Goal: Check status: Check status

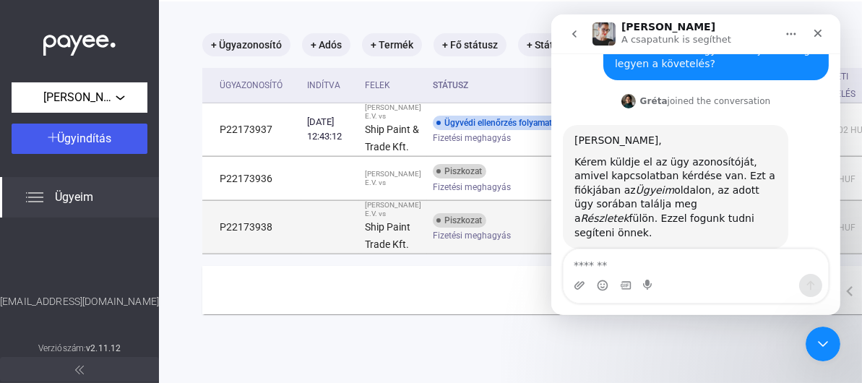
scroll to position [66, 0]
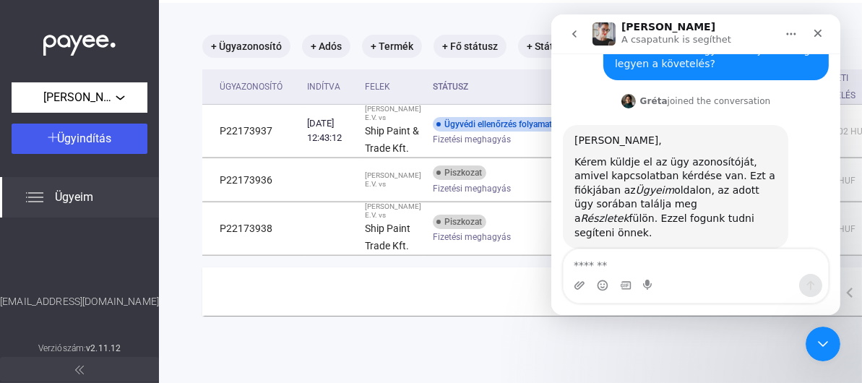
click at [71, 199] on span "Ügyeim" at bounding box center [74, 196] width 38 height 17
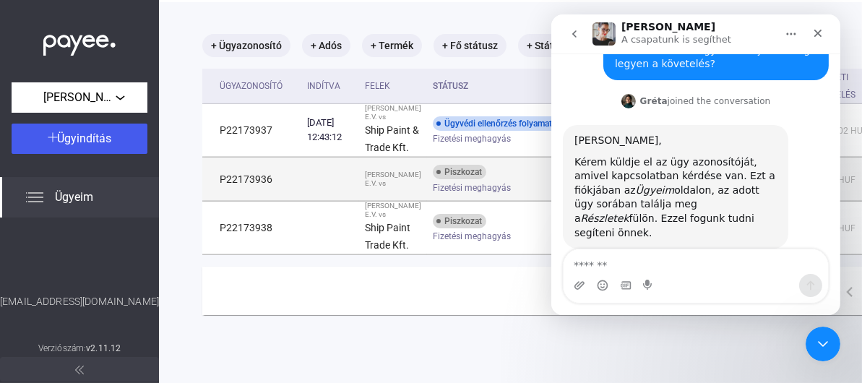
scroll to position [66, 0]
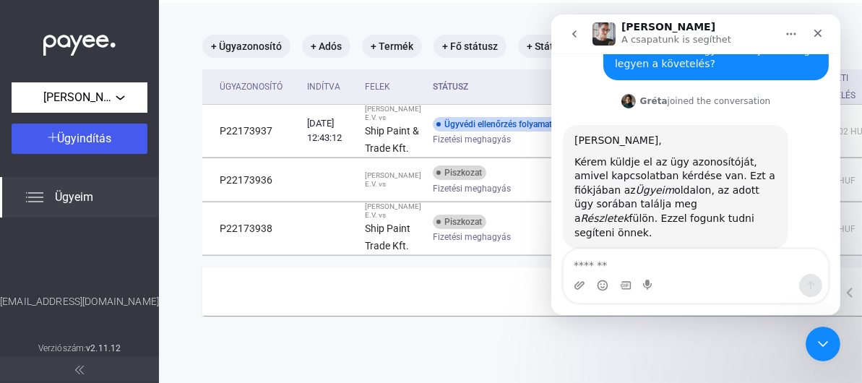
click at [778, 30] on button "Főoldal" at bounding box center [789, 33] width 27 height 27
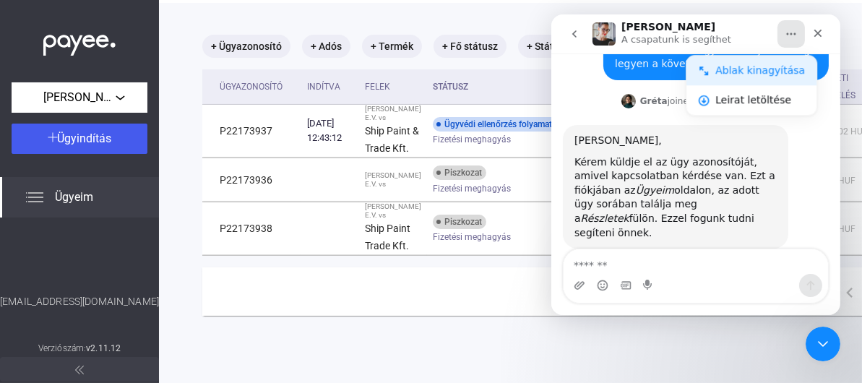
click at [745, 71] on div "Ablak kinagyítása" at bounding box center [759, 70] width 90 height 15
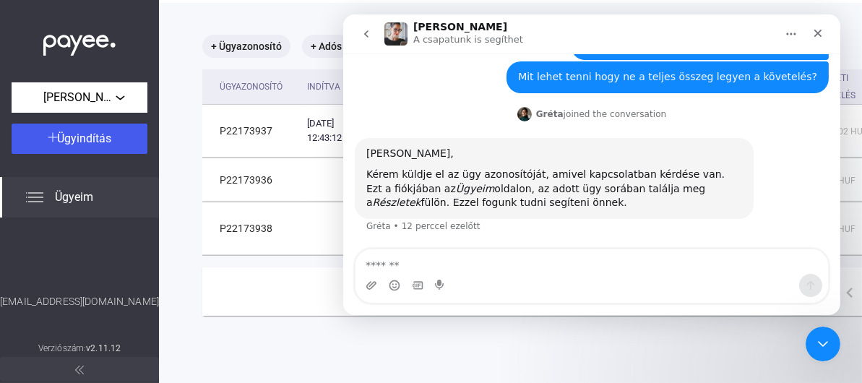
scroll to position [214, 0]
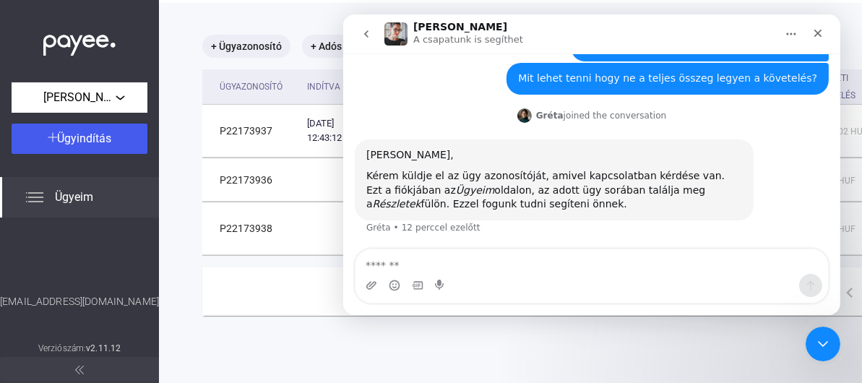
click at [781, 35] on button "Főoldal" at bounding box center [789, 33] width 27 height 27
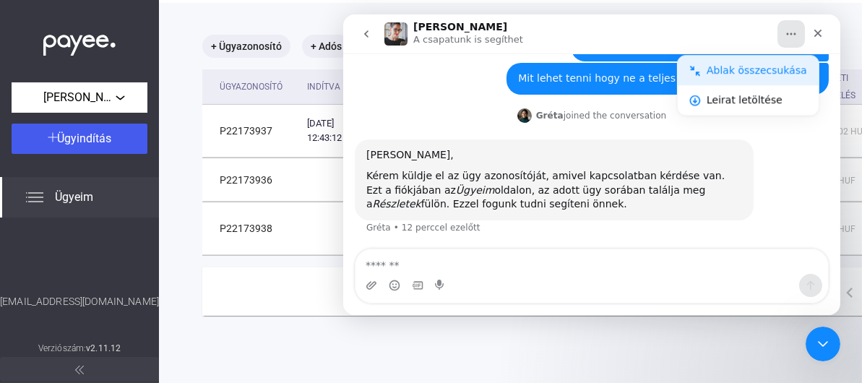
click at [762, 66] on div "Ablak összecsukása" at bounding box center [756, 70] width 100 height 15
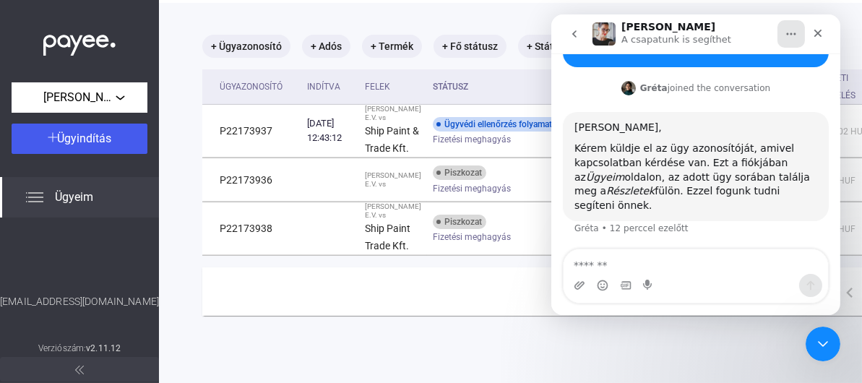
scroll to position [300, 0]
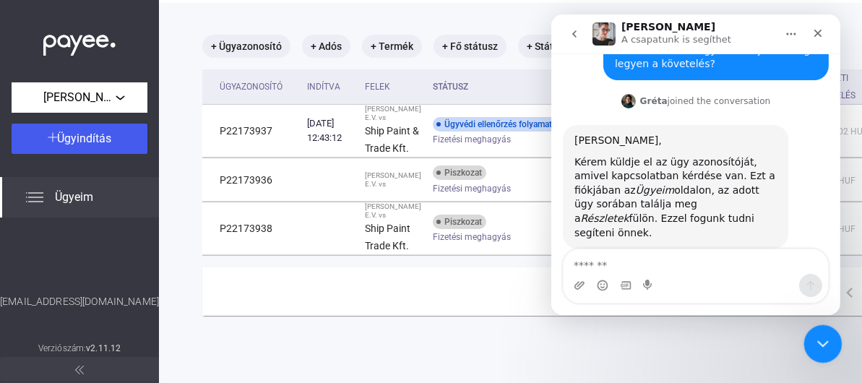
click at [826, 342] on icon "Intercom üzenőfelület bezárása" at bounding box center [820, 341] width 17 height 17
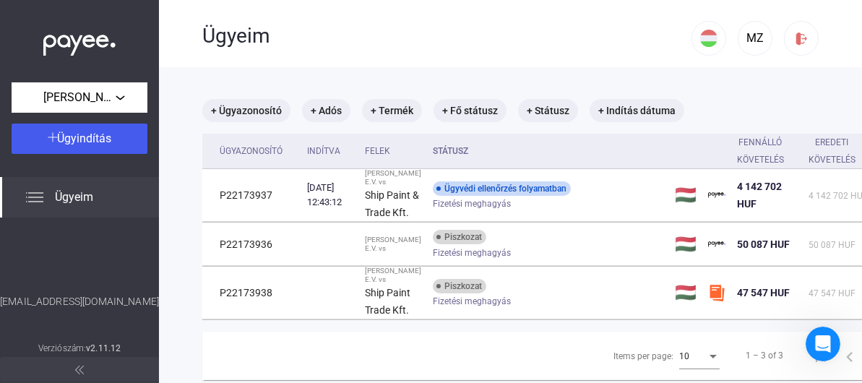
scroll to position [0, 0]
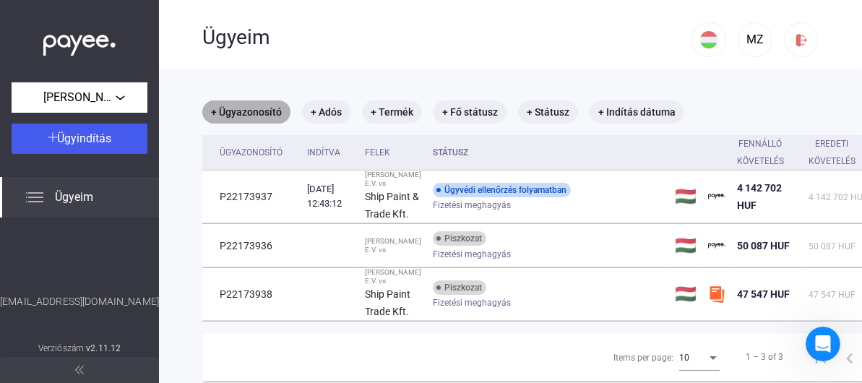
click at [236, 110] on mat-chip "+ Ügyazonosító" at bounding box center [246, 111] width 88 height 23
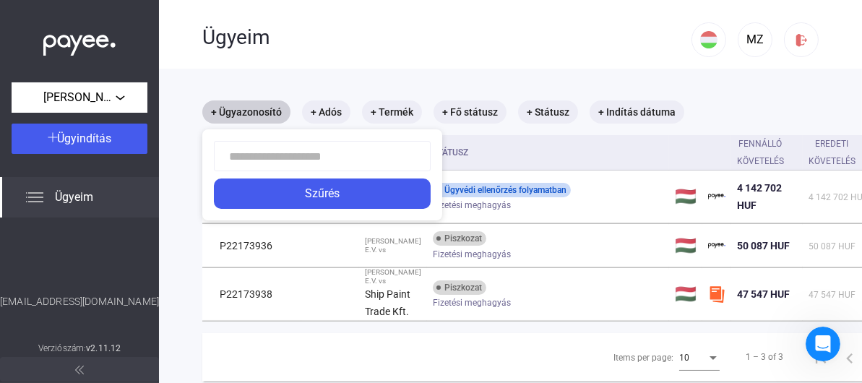
click at [236, 110] on div at bounding box center [431, 191] width 862 height 383
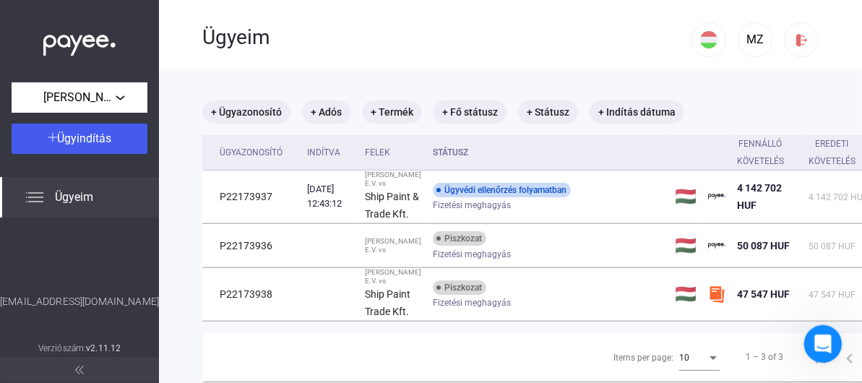
click at [815, 341] on icon "Intercom üzenőfelület megnyitása" at bounding box center [821, 342] width 24 height 24
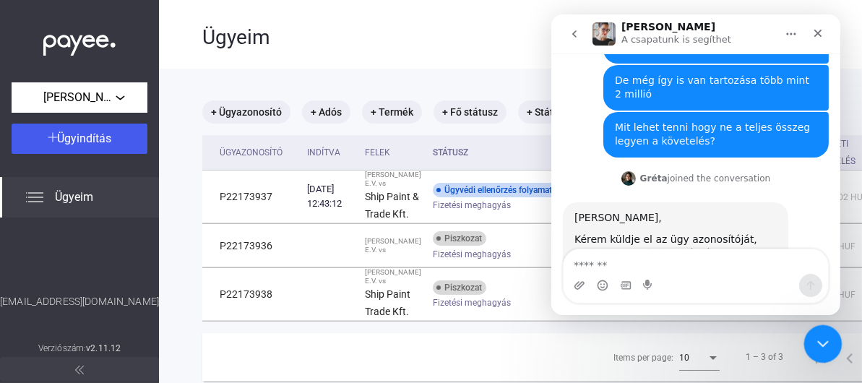
scroll to position [300, 0]
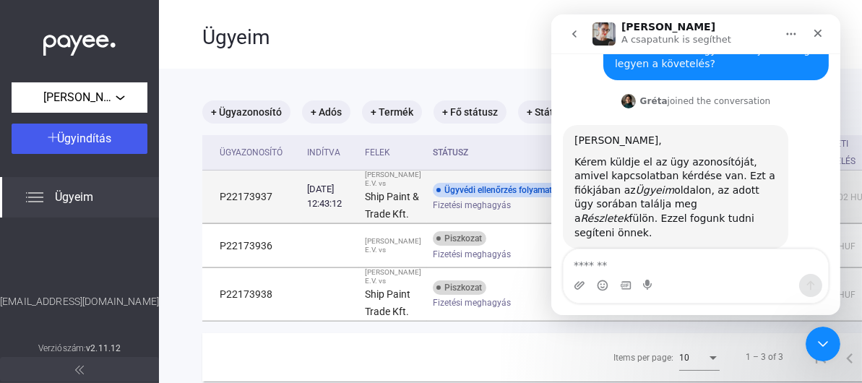
drag, startPoint x: 276, startPoint y: 216, endPoint x: 221, endPoint y: 221, distance: 55.1
click at [221, 221] on td "P22173937" at bounding box center [251, 196] width 99 height 53
